Goal: Information Seeking & Learning: Learn about a topic

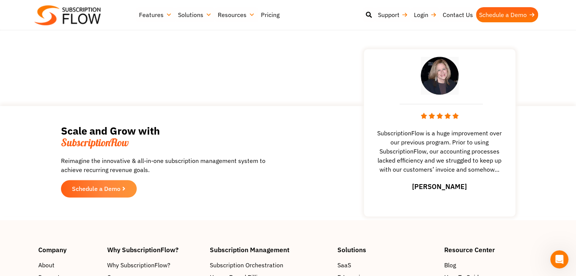
scroll to position [1060, 0]
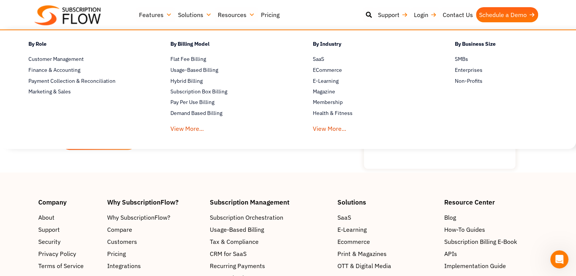
click at [197, 14] on link "Solutions" at bounding box center [195, 14] width 40 height 15
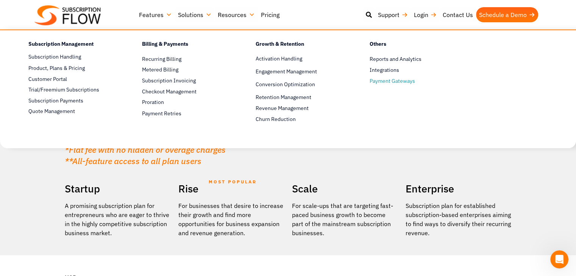
click at [390, 81] on span "Payment Gateways" at bounding box center [392, 81] width 45 height 8
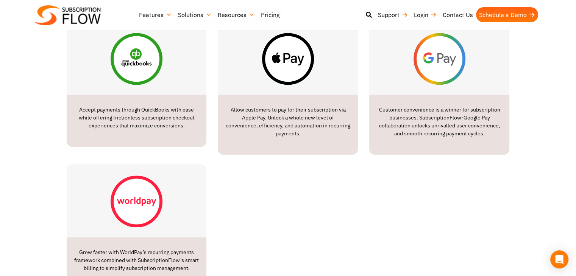
scroll to position [1287, 0]
